Goal: Task Accomplishment & Management: Manage account settings

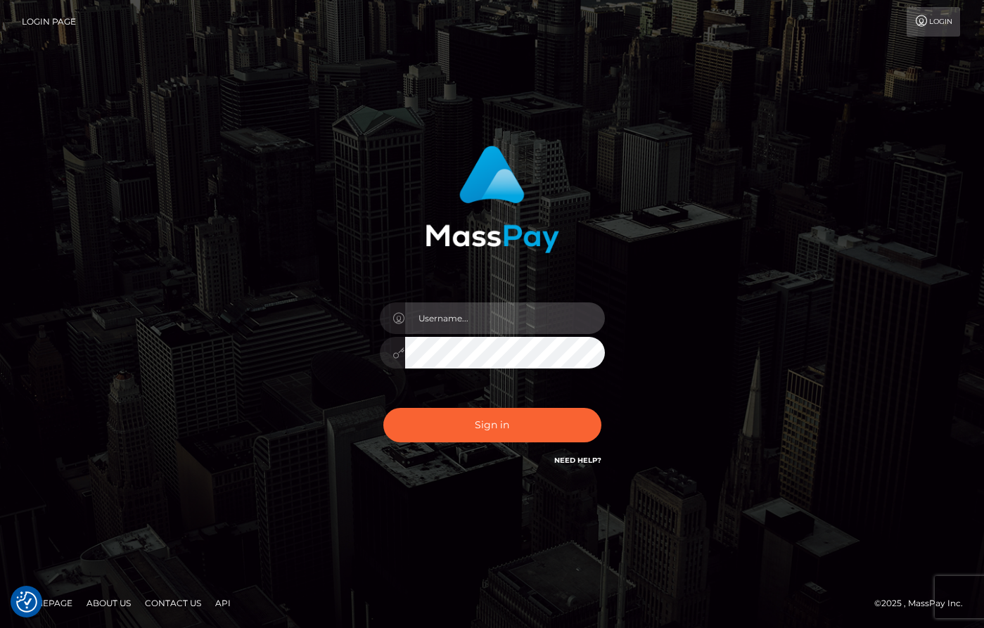
click at [451, 313] on input "text" at bounding box center [505, 318] width 200 height 32
type input "Dany Baker Boulanger"
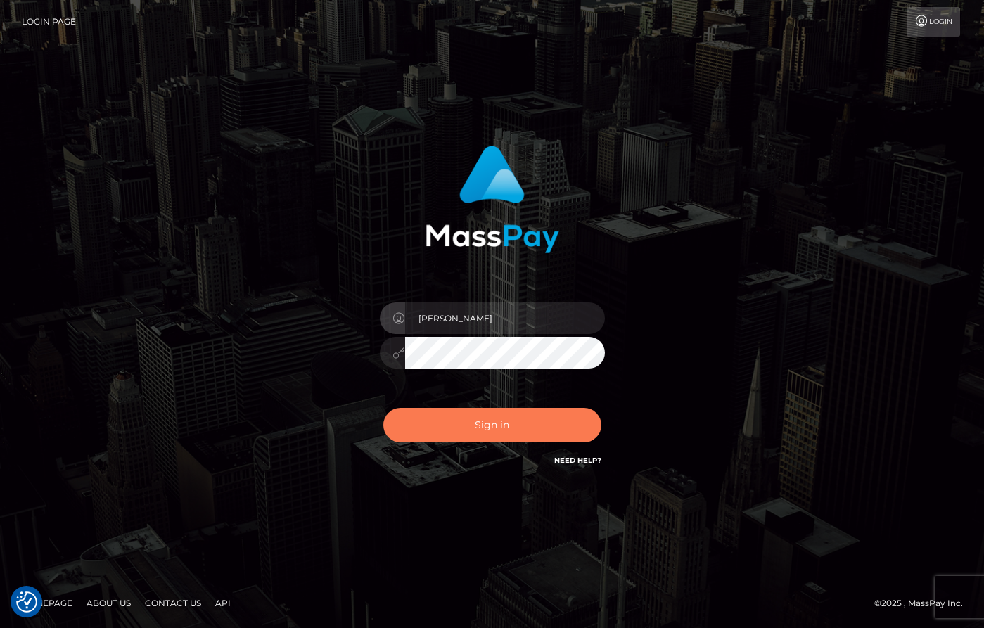
click at [532, 418] on button "Sign in" at bounding box center [492, 425] width 218 height 34
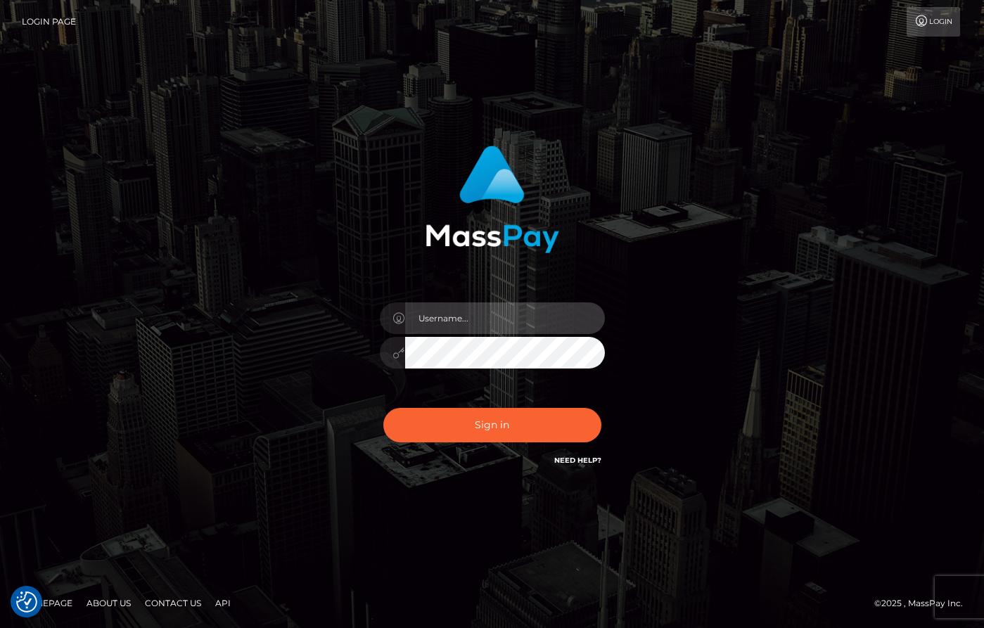
click at [497, 319] on input "text" at bounding box center [505, 318] width 200 height 32
type input "Dany Baker Boulanger"
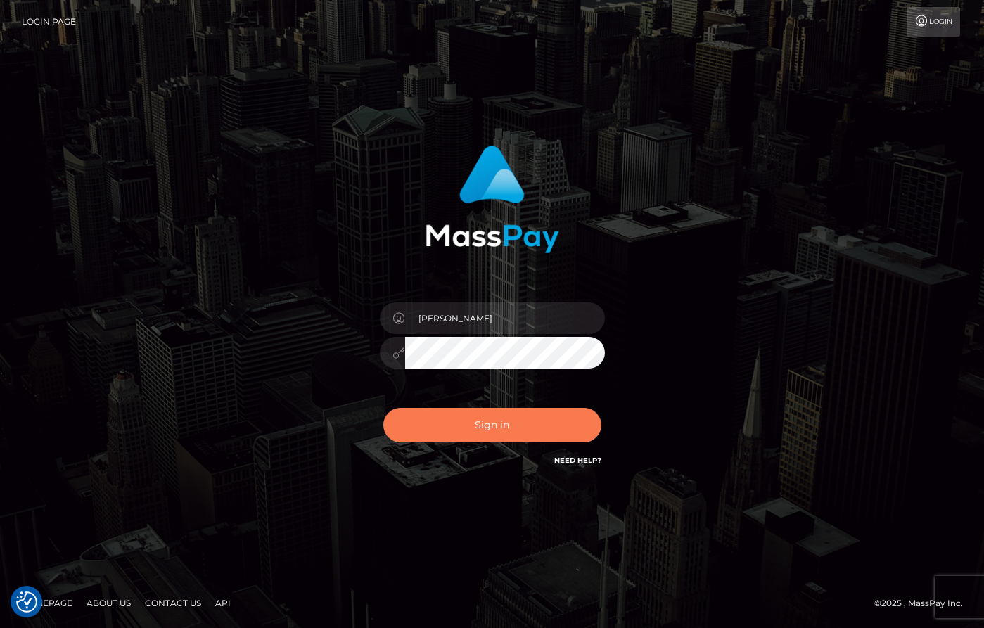
click at [542, 433] on button "Sign in" at bounding box center [492, 425] width 218 height 34
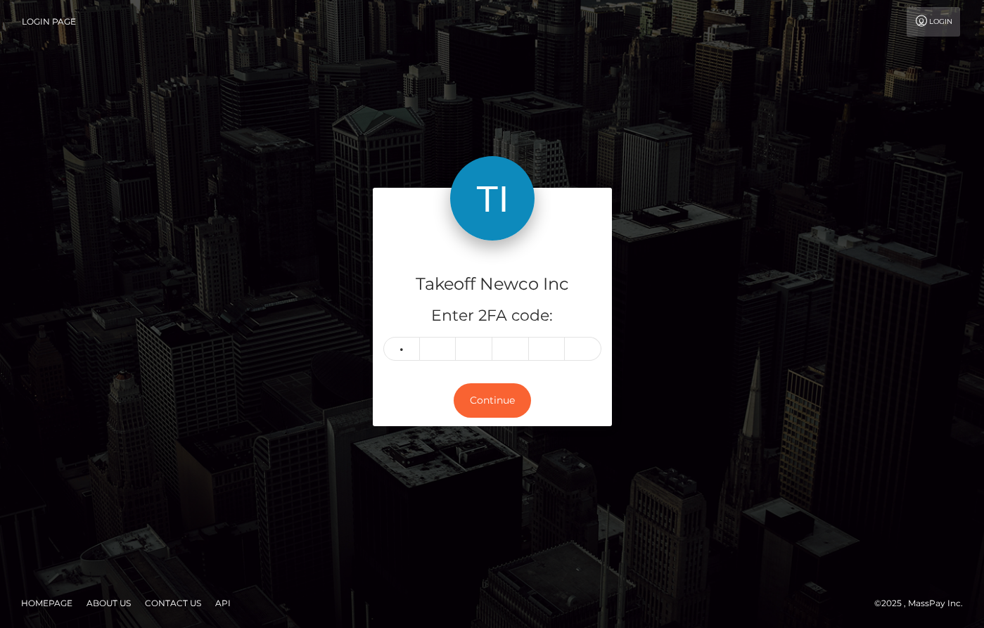
type input "5"
type input "2"
type input "8"
type input "1"
type input "2"
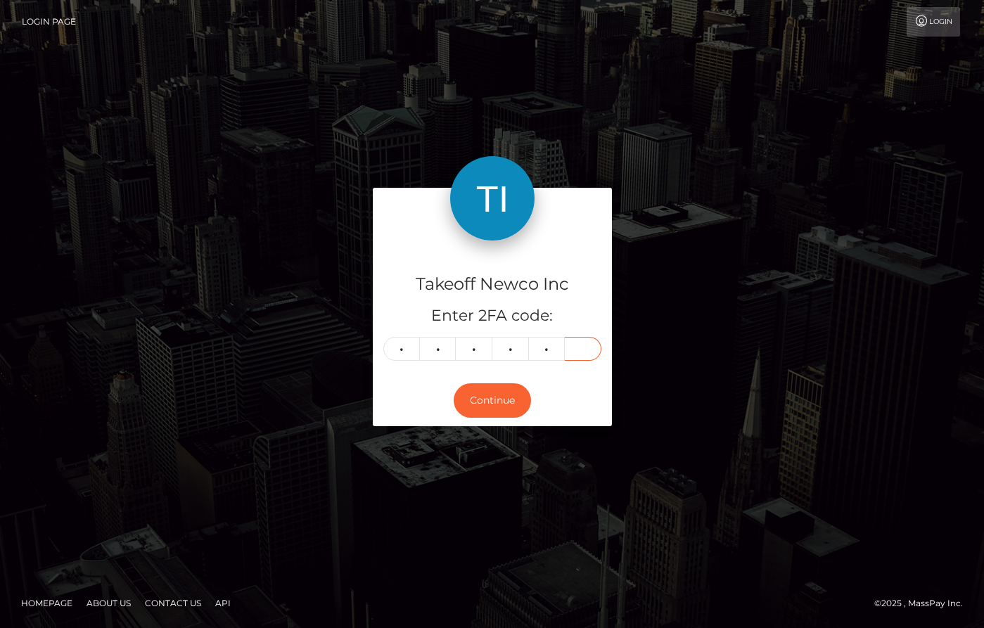
type input "0"
